Goal: Information Seeking & Learning: Learn about a topic

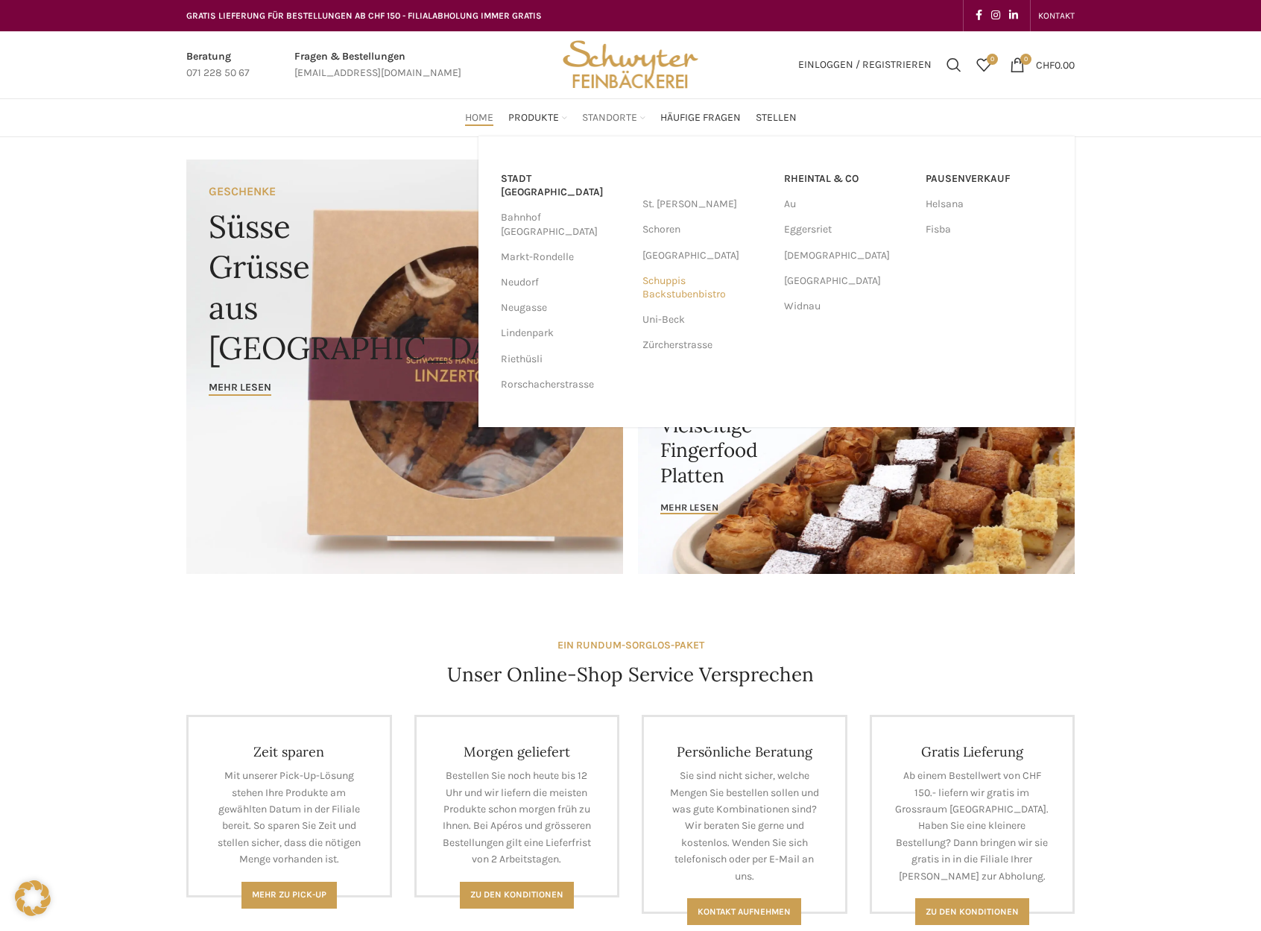
click at [683, 286] on link "Schuppis Backstubenbistro" at bounding box center [705, 287] width 127 height 39
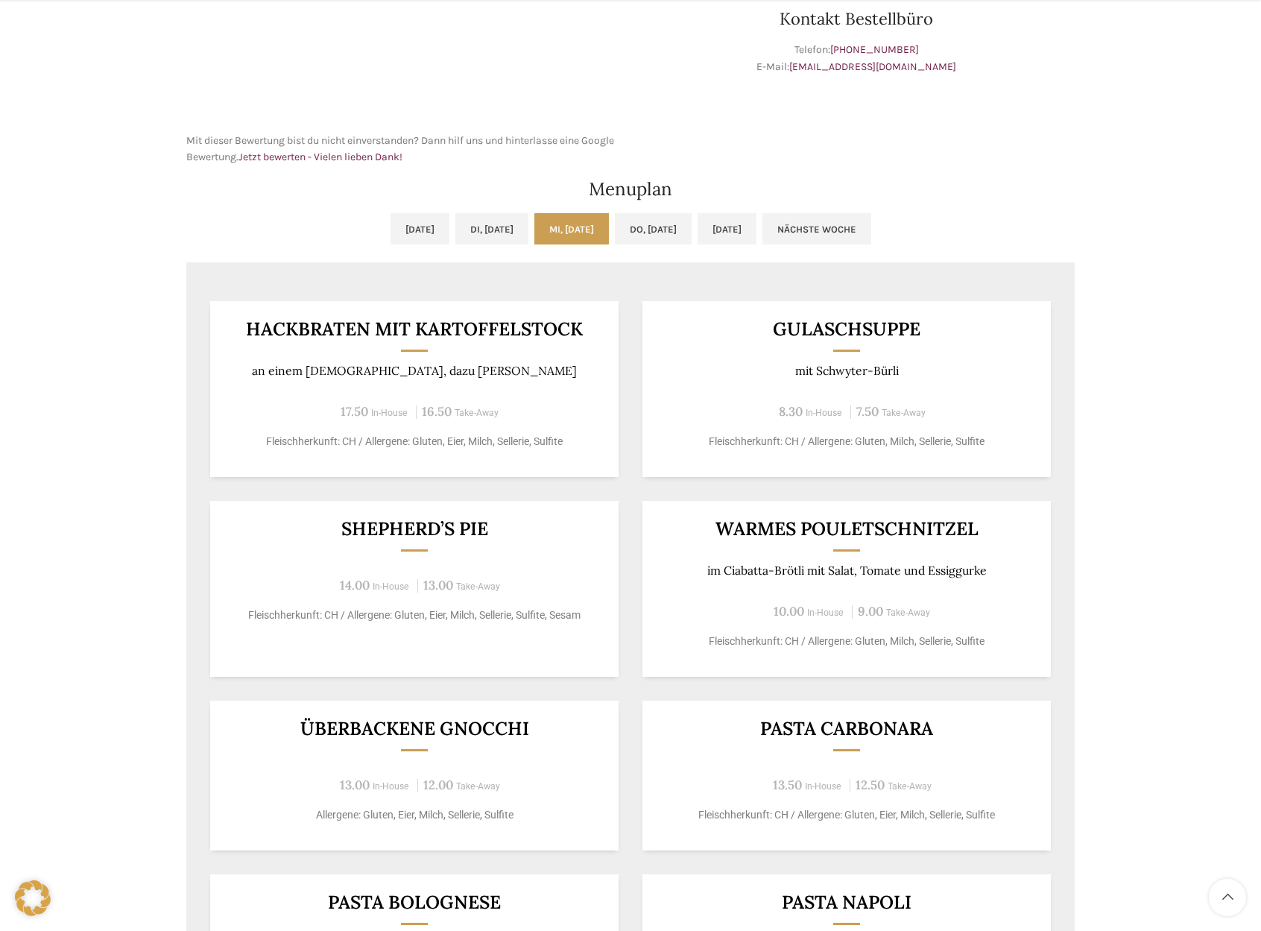
scroll to position [617, 0]
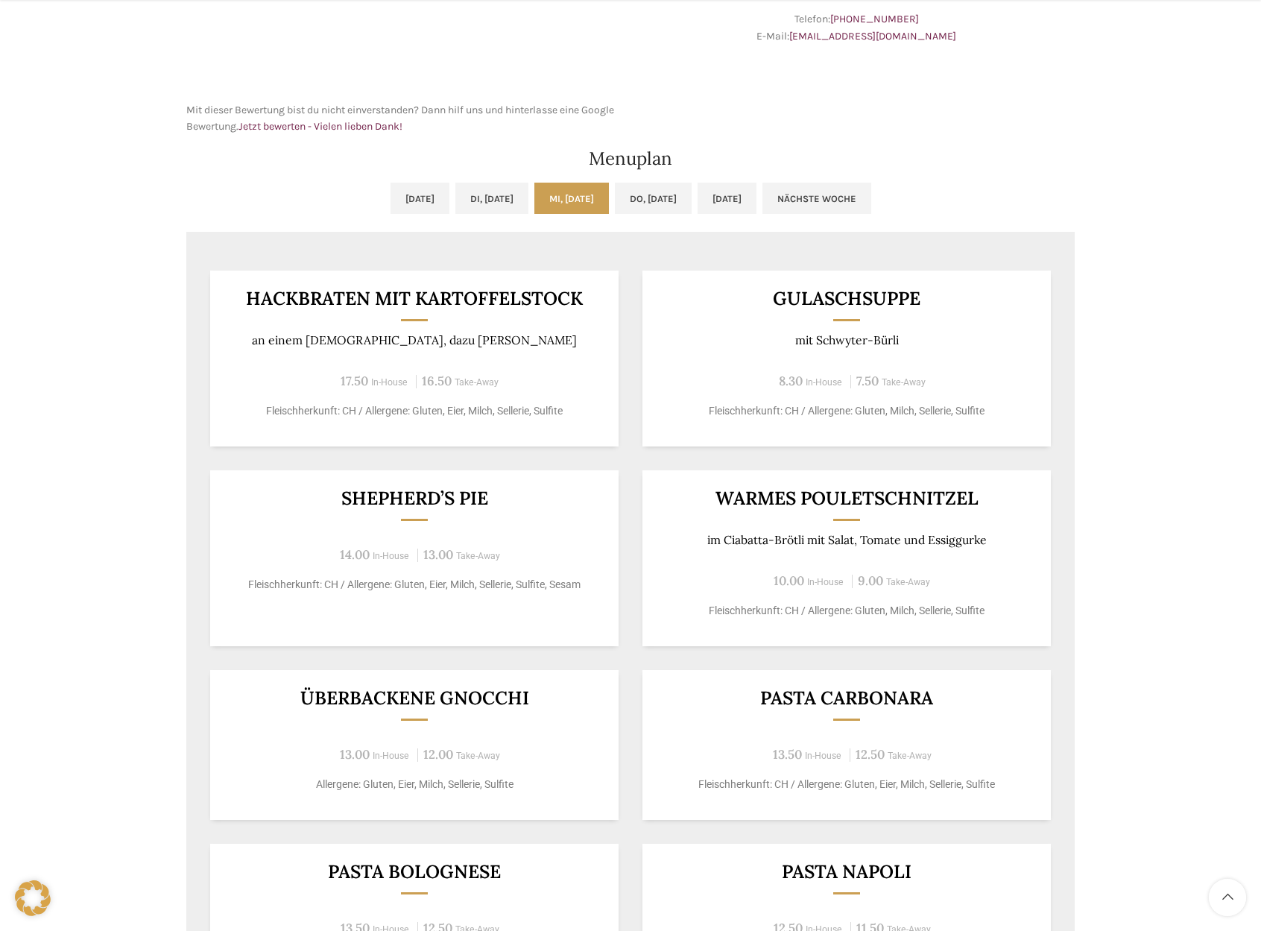
click at [387, 494] on h3 "Shepherd’s Pie" at bounding box center [415, 498] width 372 height 19
click at [357, 507] on h3 "Shepherd’s Pie" at bounding box center [415, 498] width 372 height 19
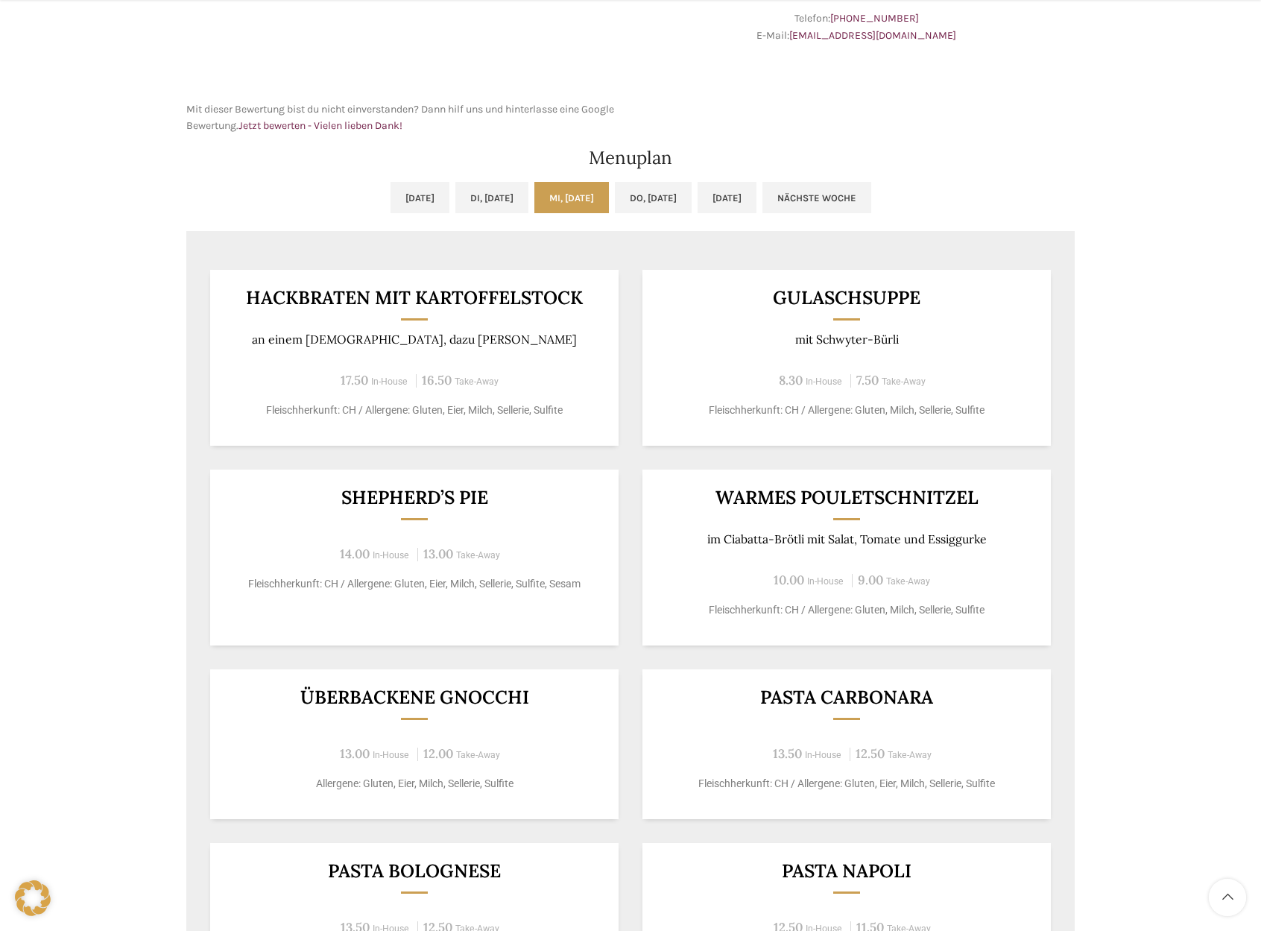
click at [368, 495] on h3 "Shepherd’s Pie" at bounding box center [415, 497] width 372 height 19
click at [368, 495] on h3 "Shepherd’s Pie" at bounding box center [415, 496] width 372 height 19
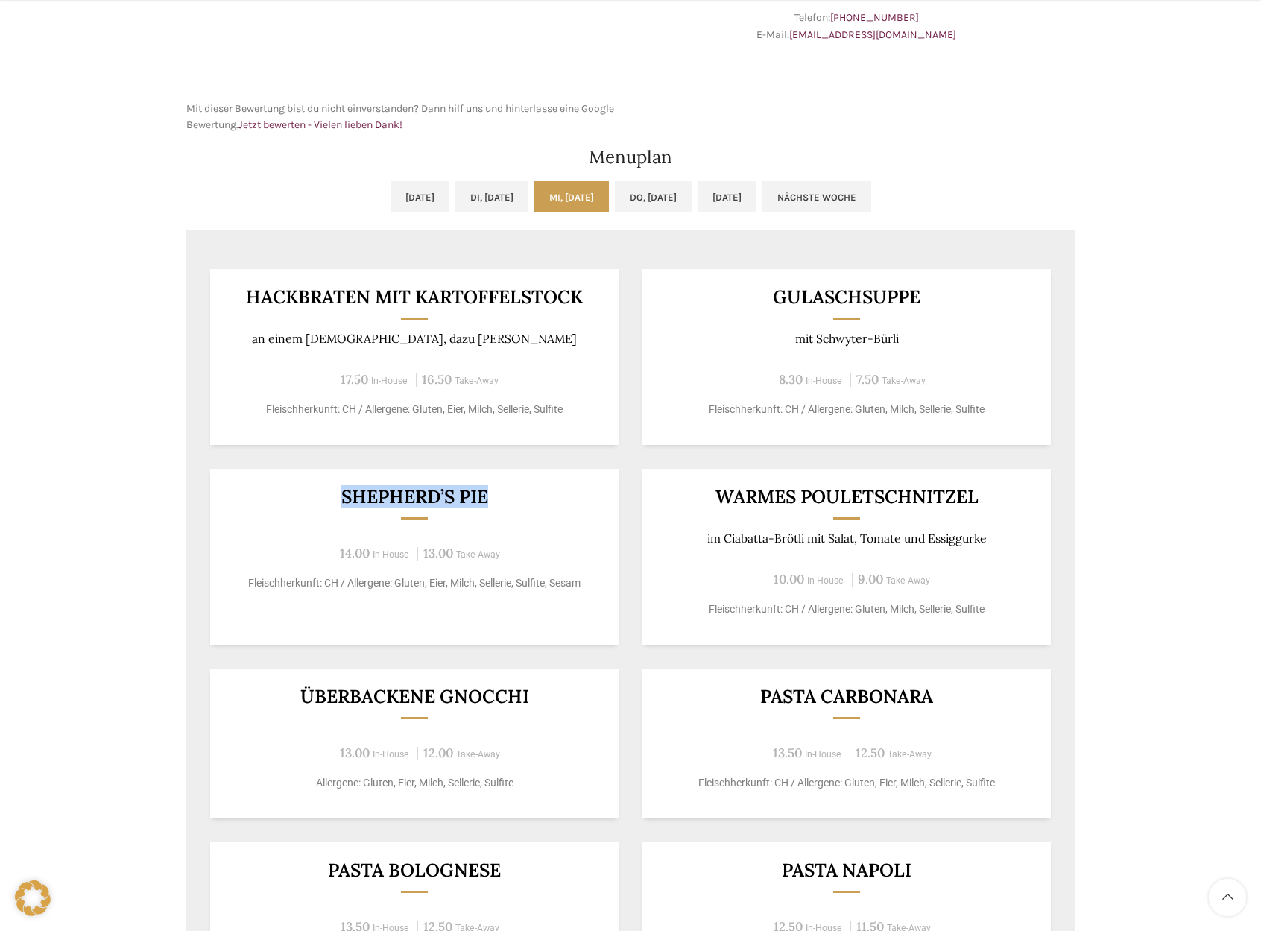
copy div "Shepherd’s Pie"
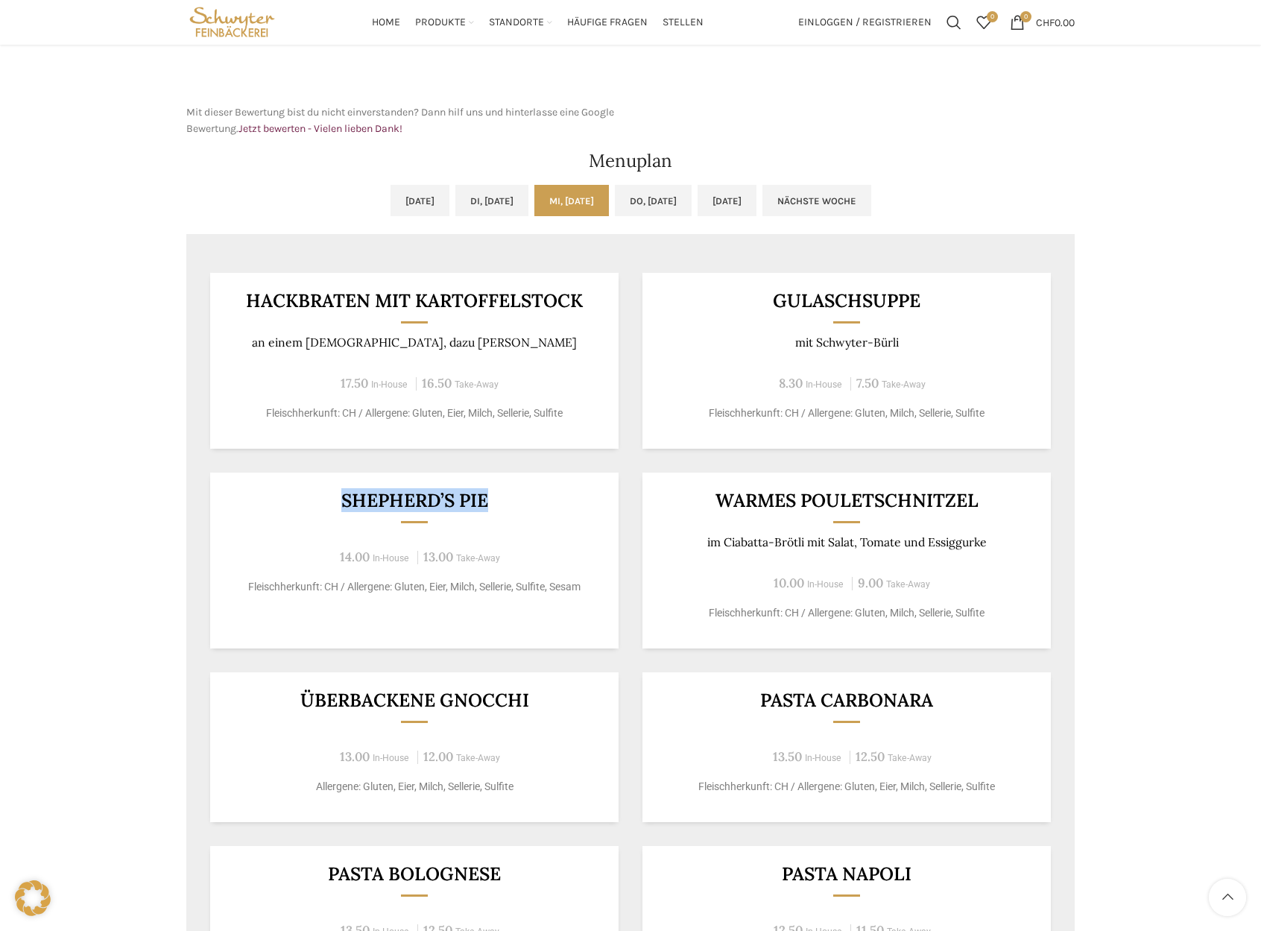
scroll to position [590, 0]
